Goal: Task Accomplishment & Management: Manage account settings

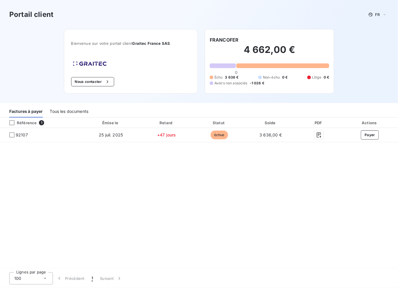
click at [192, 254] on div "Référence 1 Émise le Retard Statut Solde PDF Actions 92107 25 juil. 2025 +47 jo…" at bounding box center [199, 194] width 398 height 152
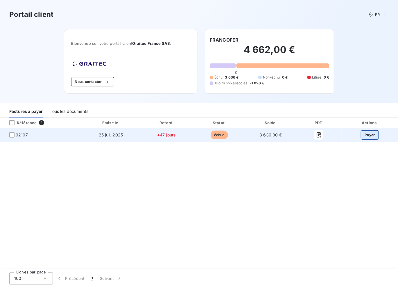
click at [366, 136] on button "Payer" at bounding box center [370, 134] width 18 height 9
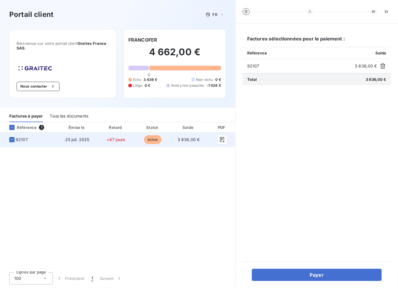
click at [366, 136] on div "Factures sélectionnées pour le paiement : Référence Solde 92107 3 636,00 € Tota…" at bounding box center [317, 143] width 149 height 224
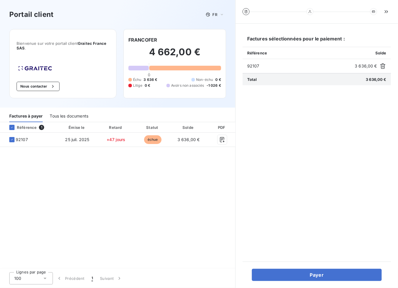
click at [142, 197] on div "Référence 1 Émise le Retard Statut Solde PDF Actions 92107 25 juil. 2025 +47 jo…" at bounding box center [118, 195] width 236 height 147
